Goal: Communication & Community: Answer question/provide support

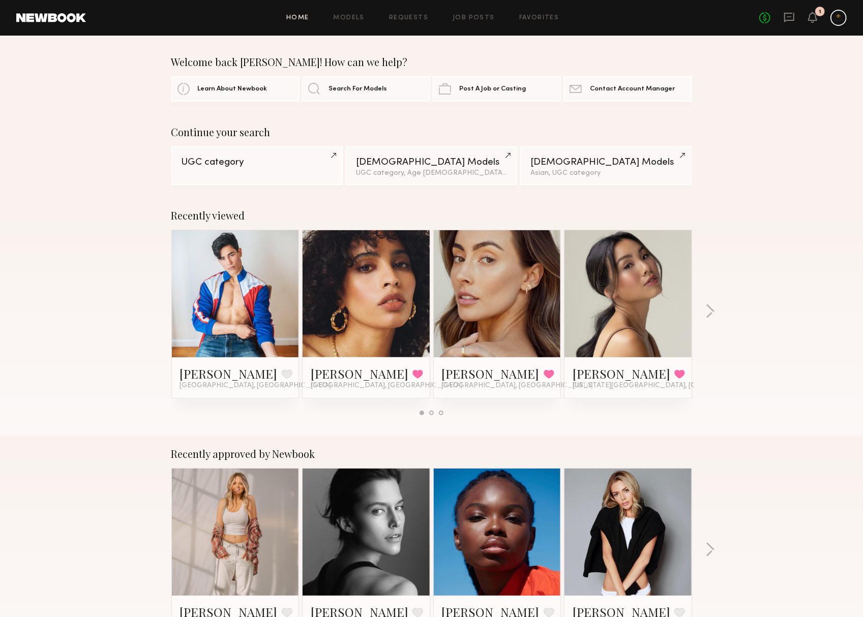
click at [837, 23] on div at bounding box center [839, 18] width 16 height 16
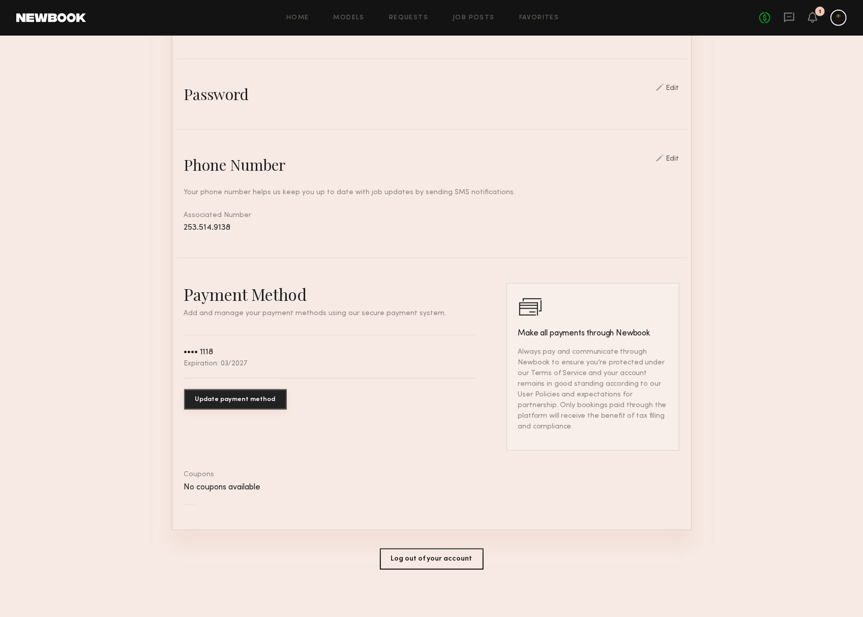
scroll to position [331, 0]
click at [387, 563] on button "Log out of your account" at bounding box center [432, 560] width 104 height 21
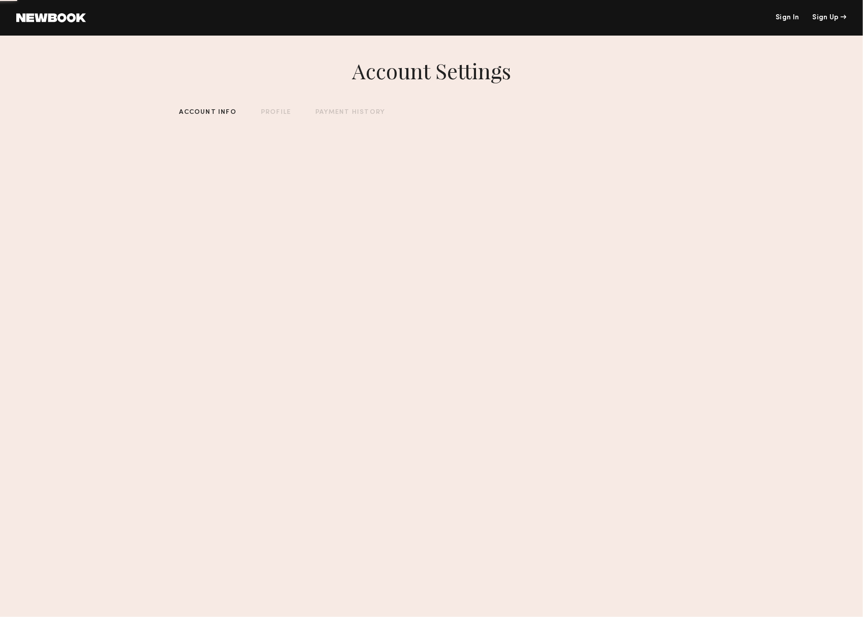
scroll to position [0, 0]
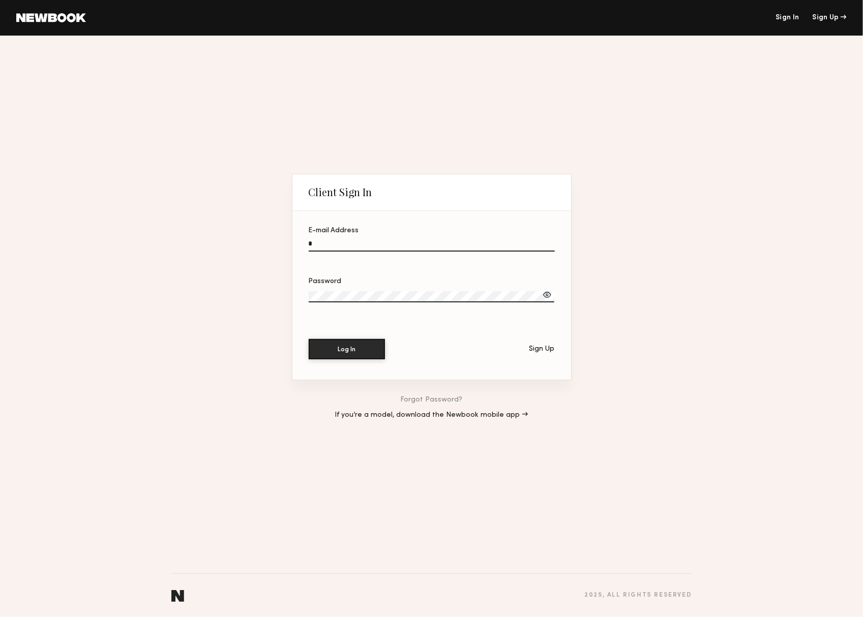
type input "**********"
click at [347, 350] on button "Log In" at bounding box center [347, 349] width 76 height 20
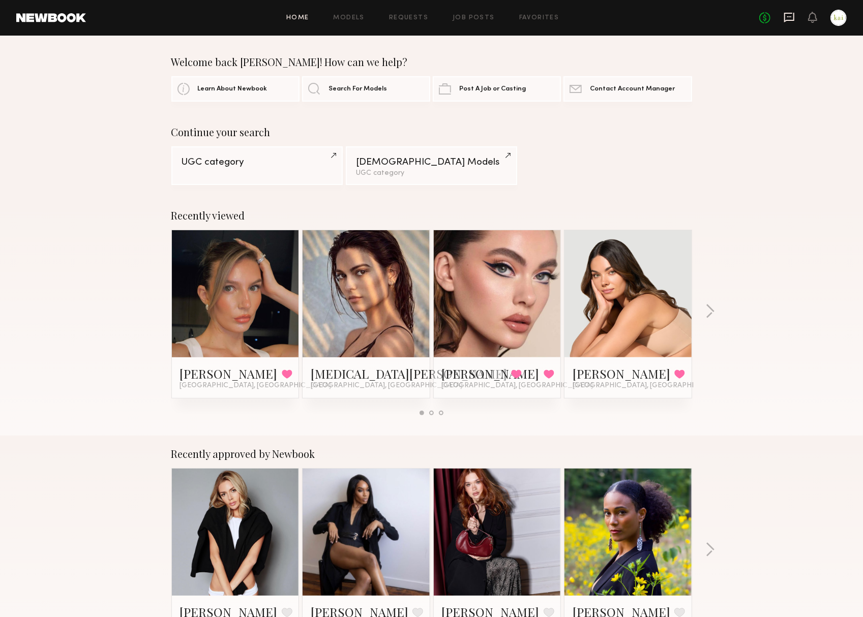
click at [789, 17] on icon at bounding box center [789, 17] width 11 height 11
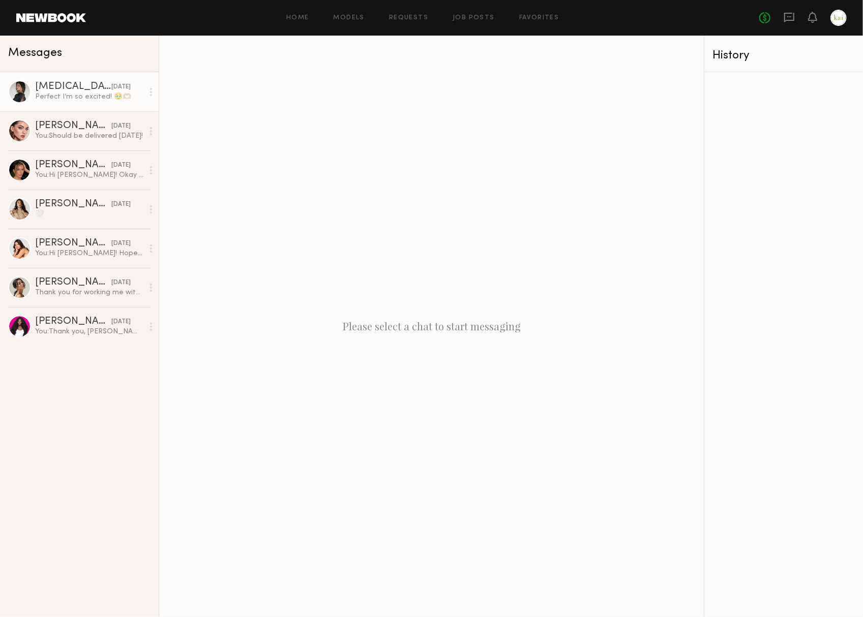
click at [73, 94] on div "Perfect I’m so excited! 🥹🫶🏼" at bounding box center [89, 97] width 108 height 10
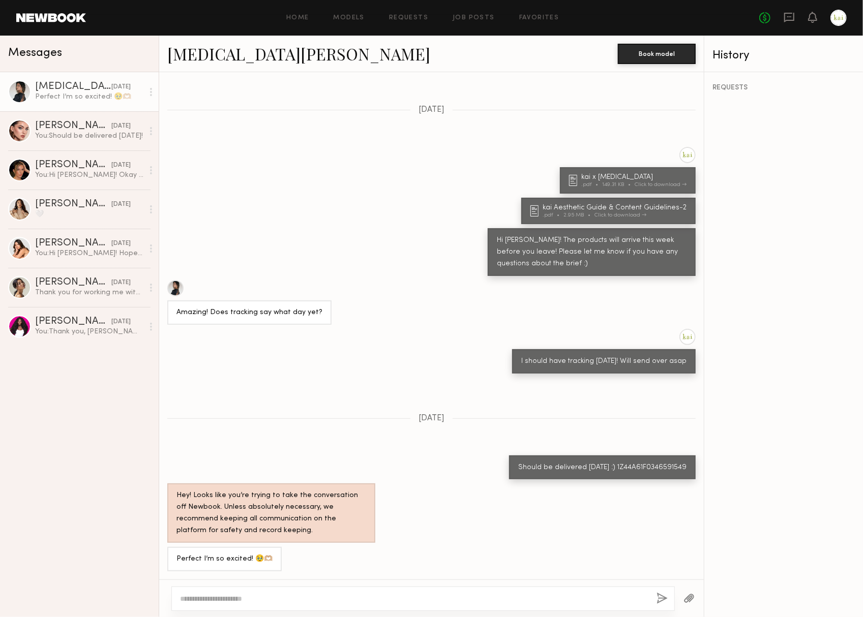
scroll to position [334, 0]
click at [263, 600] on textarea at bounding box center [414, 599] width 468 height 10
type textarea "**********"
click at [657, 598] on button "button" at bounding box center [662, 599] width 11 height 13
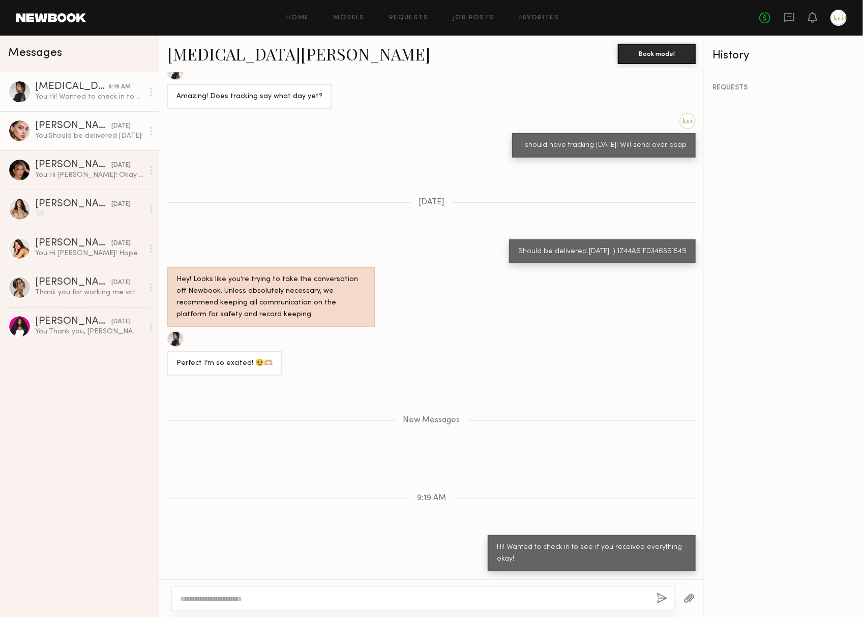
click at [82, 143] on link "Laura D. 08/20/2025 You: Should be delivered today!" at bounding box center [79, 130] width 159 height 39
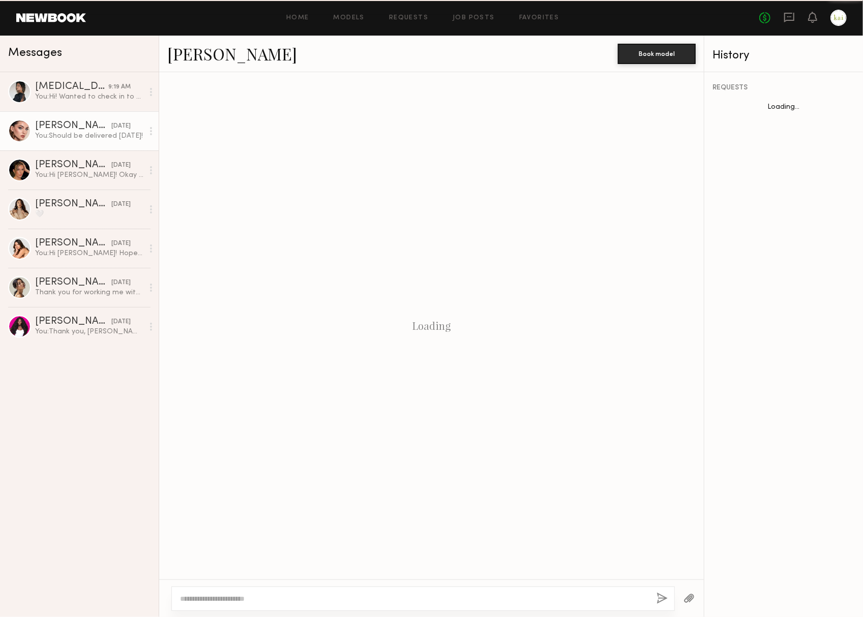
scroll to position [249, 0]
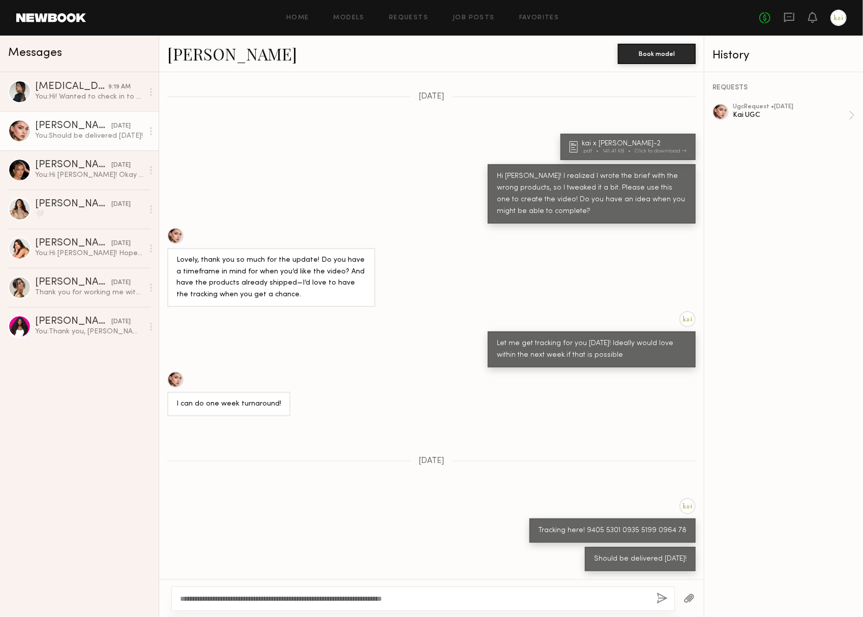
type textarea "**********"
click at [657, 601] on button "button" at bounding box center [662, 599] width 11 height 13
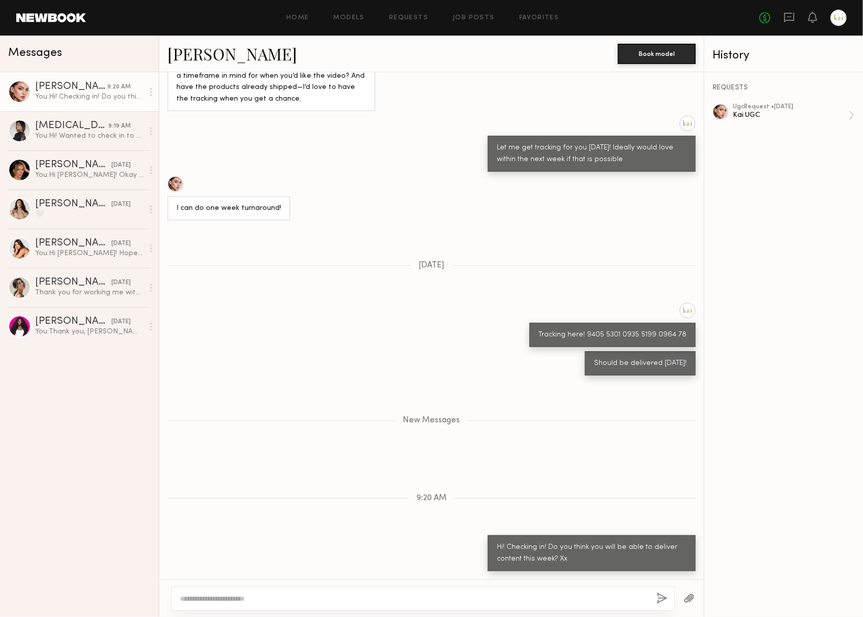
scroll to position [0, 0]
